Goal: Transaction & Acquisition: Subscribe to service/newsletter

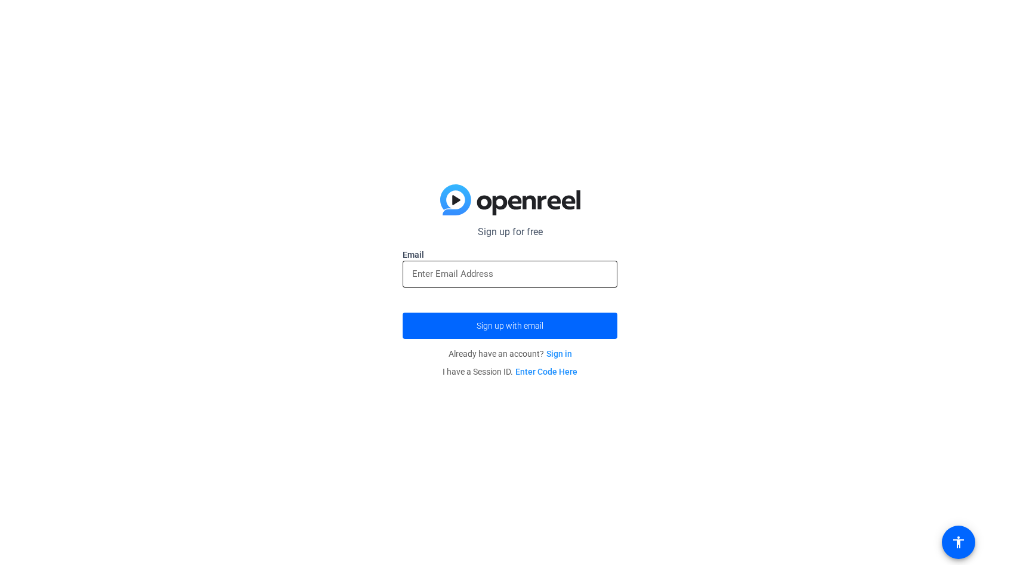
drag, startPoint x: 0, startPoint y: 0, endPoint x: 472, endPoint y: 265, distance: 541.1
click at [472, 265] on div at bounding box center [510, 274] width 196 height 27
click at [433, 276] on input "email" at bounding box center [510, 274] width 196 height 14
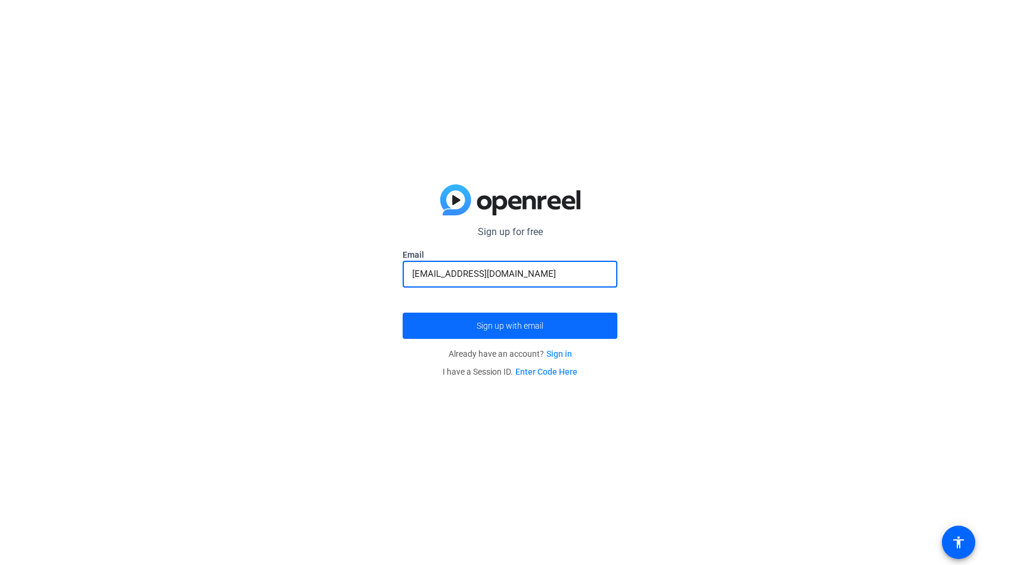
drag, startPoint x: 433, startPoint y: 276, endPoint x: 484, endPoint y: 325, distance: 71.3
click at [484, 326] on span "Sign up with email" at bounding box center [510, 326] width 67 height 0
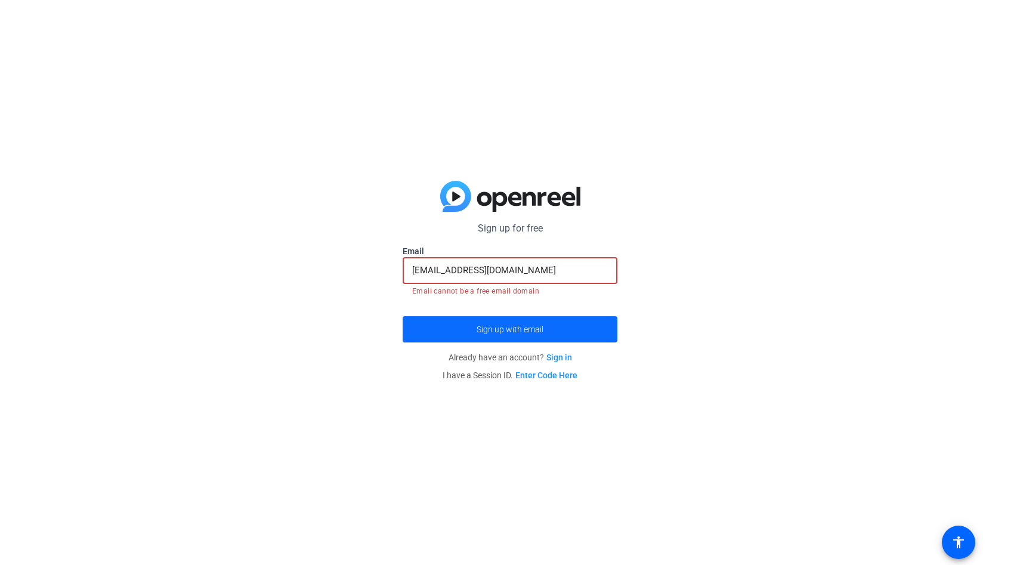
click at [549, 265] on input "[EMAIL_ADDRESS][DOMAIN_NAME]" at bounding box center [510, 270] width 196 height 14
drag, startPoint x: 484, startPoint y: 325, endPoint x: 369, endPoint y: 261, distance: 132.4
click at [369, 261] on div "Sign up for free Email [EMAIL_ADDRESS][DOMAIN_NAME] Email cannot be a free emai…" at bounding box center [510, 282] width 1020 height 565
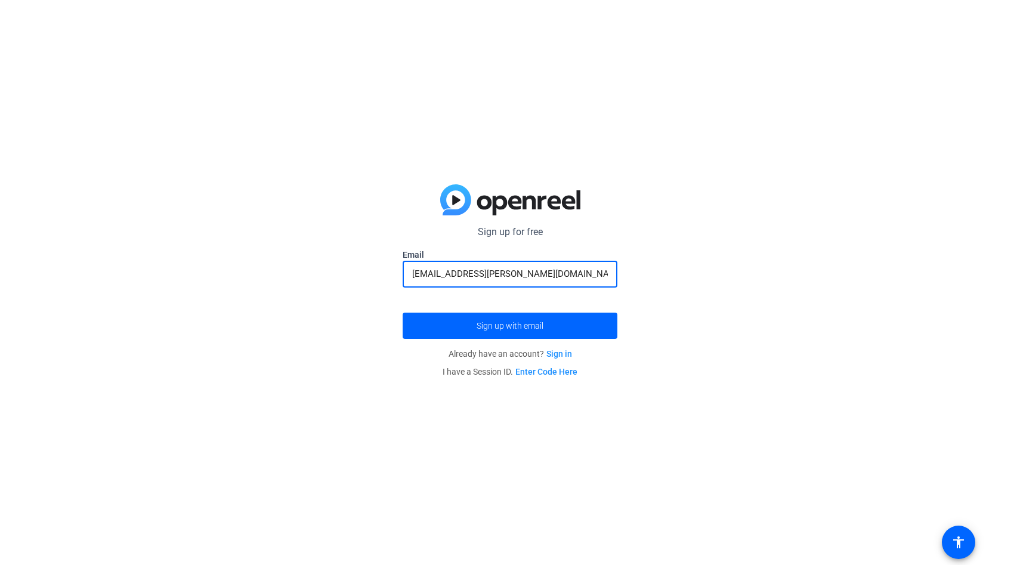
type input "[EMAIL_ADDRESS][PERSON_NAME][DOMAIN_NAME]"
drag, startPoint x: 369, startPoint y: 261, endPoint x: 505, endPoint y: 300, distance: 142.2
click at [505, 300] on div at bounding box center [510, 294] width 215 height 13
click at [508, 326] on span "Sign up with email" at bounding box center [510, 326] width 67 height 0
